Goal: Check status: Check status

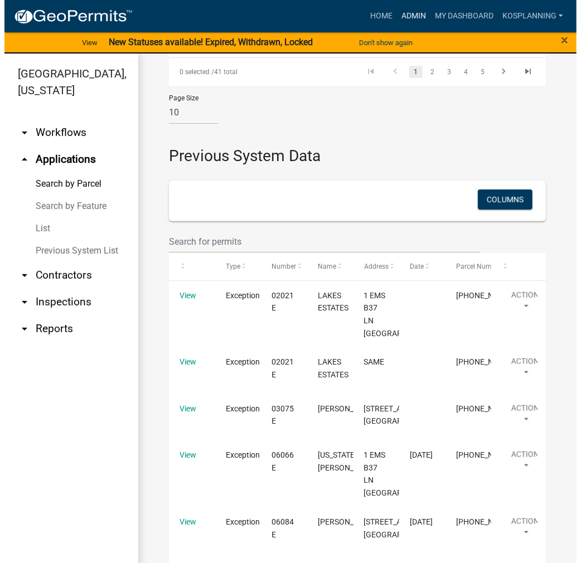
scroll to position [1506, 0]
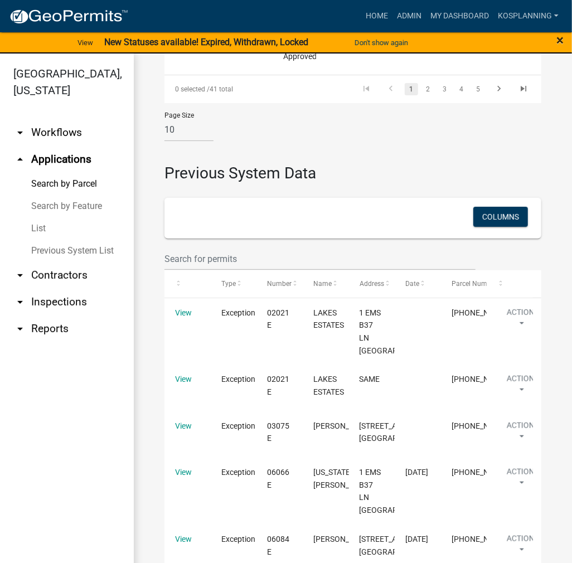
drag, startPoint x: 553, startPoint y: 41, endPoint x: 558, endPoint y: 36, distance: 6.3
click at [556, 37] on div "× Close" at bounding box center [547, 42] width 47 height 23
click at [558, 36] on span "×" at bounding box center [560, 40] width 7 height 16
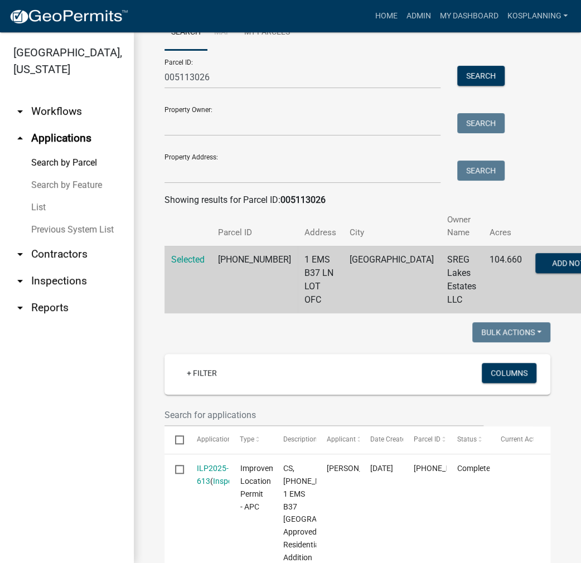
scroll to position [0, 0]
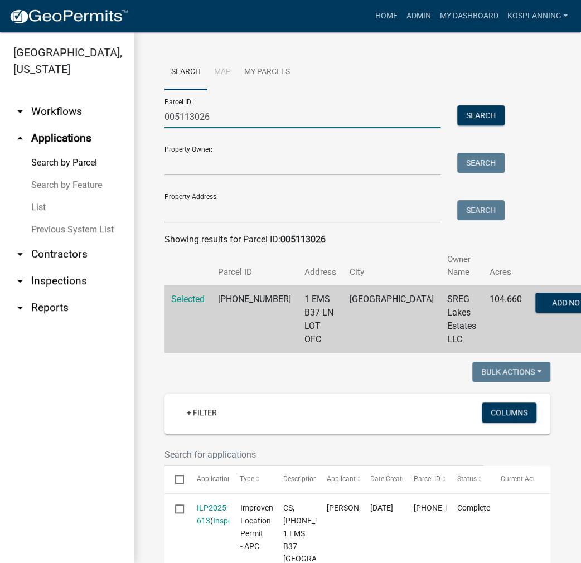
click at [194, 114] on input "005113026" at bounding box center [303, 116] width 276 height 23
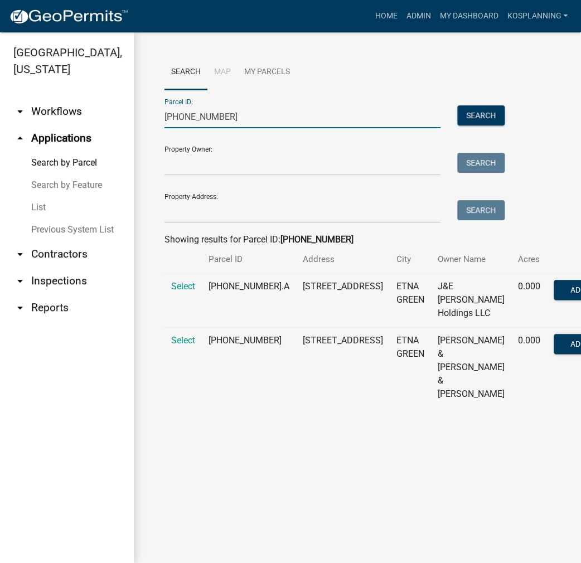
type input "[PHONE_NUMBER]"
click at [193, 341] on td "Select" at bounding box center [183, 367] width 37 height 81
click at [188, 346] on span "Select" at bounding box center [183, 340] width 24 height 11
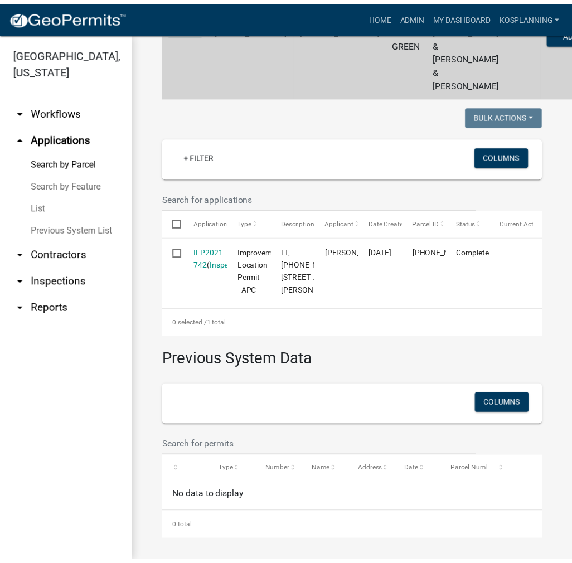
scroll to position [335, 0]
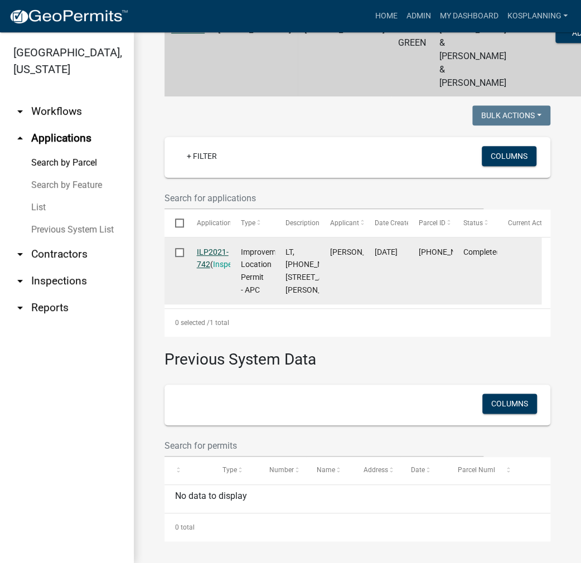
click at [215, 248] on link "ILP2021-742" at bounding box center [213, 259] width 32 height 22
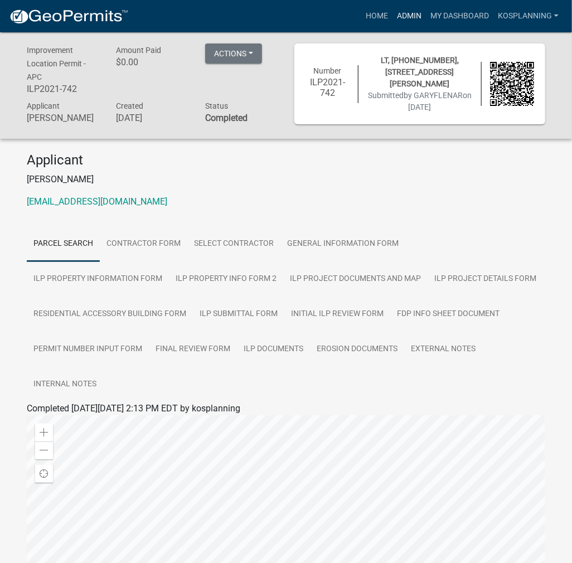
click at [403, 11] on link "Admin" at bounding box center [409, 16] width 33 height 21
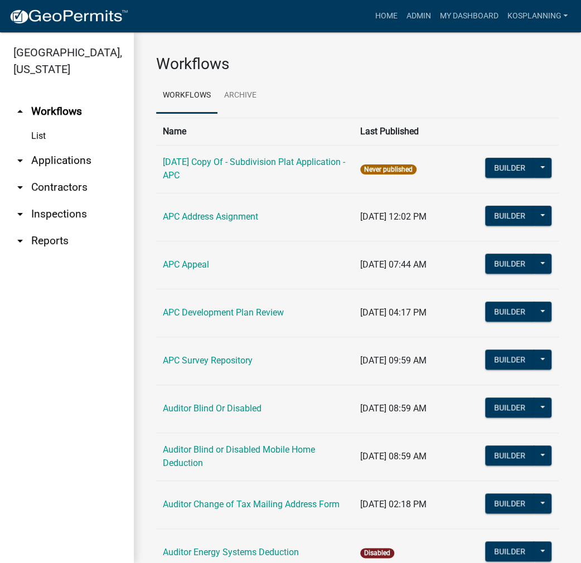
click at [60, 160] on link "arrow_drop_down Applications" at bounding box center [67, 160] width 134 height 27
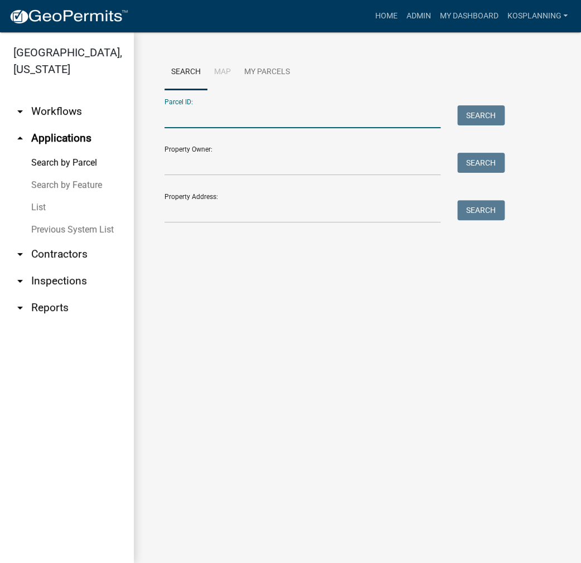
click at [267, 114] on input "Parcel ID:" at bounding box center [303, 116] width 276 height 23
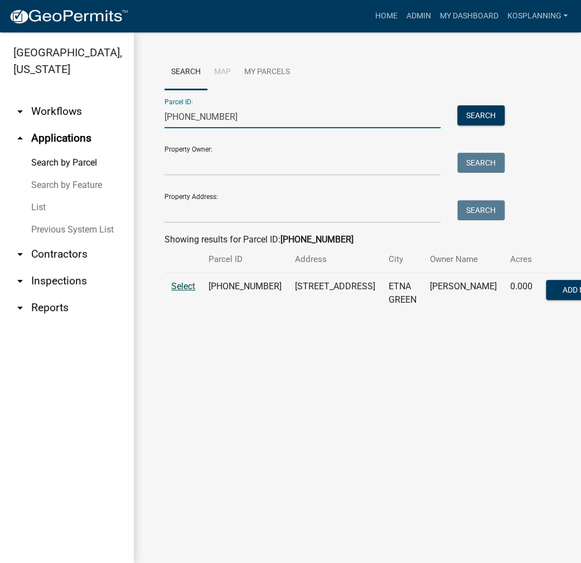
type input "[PHONE_NUMBER]"
click at [183, 292] on span "Select" at bounding box center [183, 286] width 24 height 11
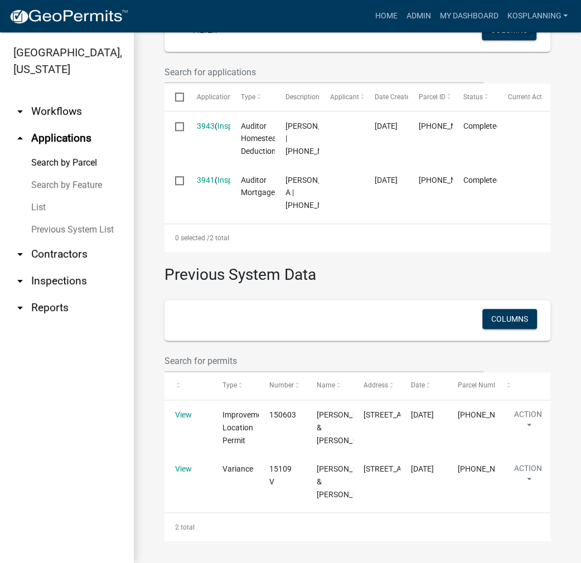
scroll to position [444, 0]
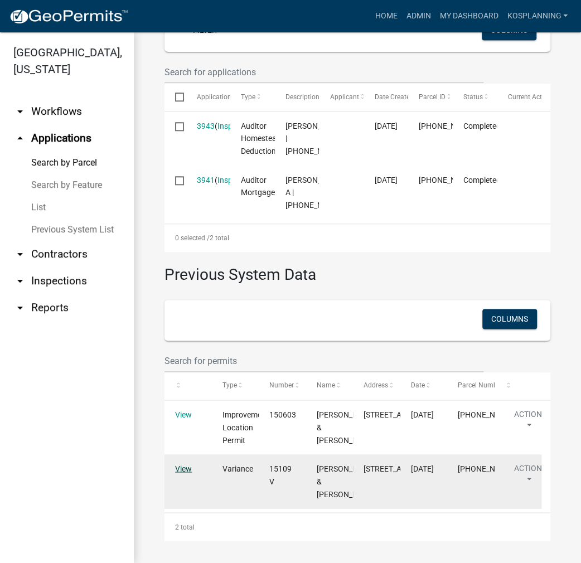
click at [187, 464] on link "View" at bounding box center [183, 468] width 17 height 9
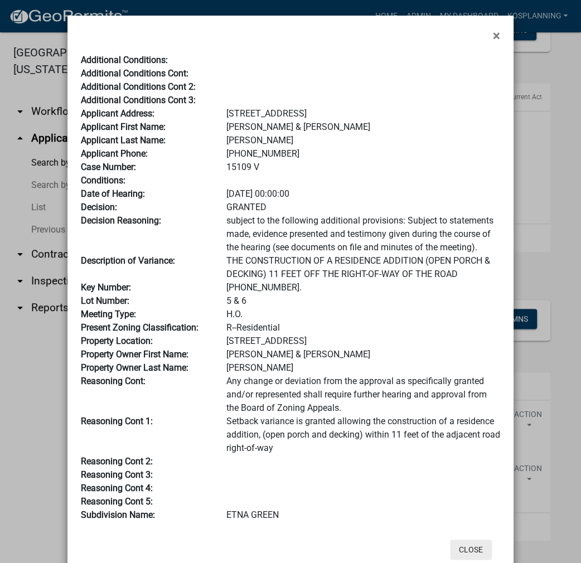
drag, startPoint x: 478, startPoint y: 551, endPoint x: 466, endPoint y: 542, distance: 13.9
click at [473, 547] on button "Close" at bounding box center [471, 550] width 42 height 20
